Goal: Navigation & Orientation: Find specific page/section

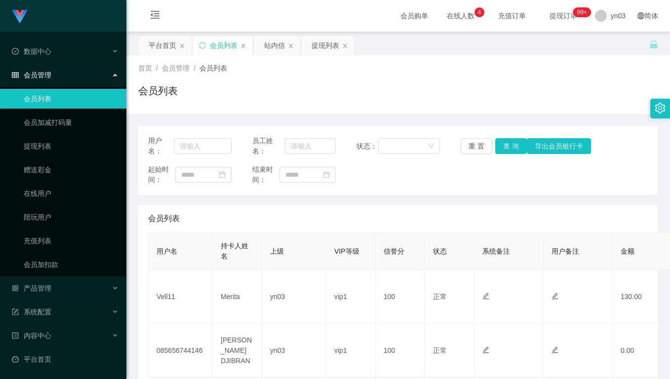
click at [278, 84] on div "会员列表" at bounding box center [398, 94] width 520 height 23
click at [348, 104] on div "会员列表" at bounding box center [398, 94] width 520 height 23
click at [253, 71] on div "首页 / 会员管理 / 会员列表 /" at bounding box center [398, 68] width 520 height 10
